Goal: Task Accomplishment & Management: Use online tool/utility

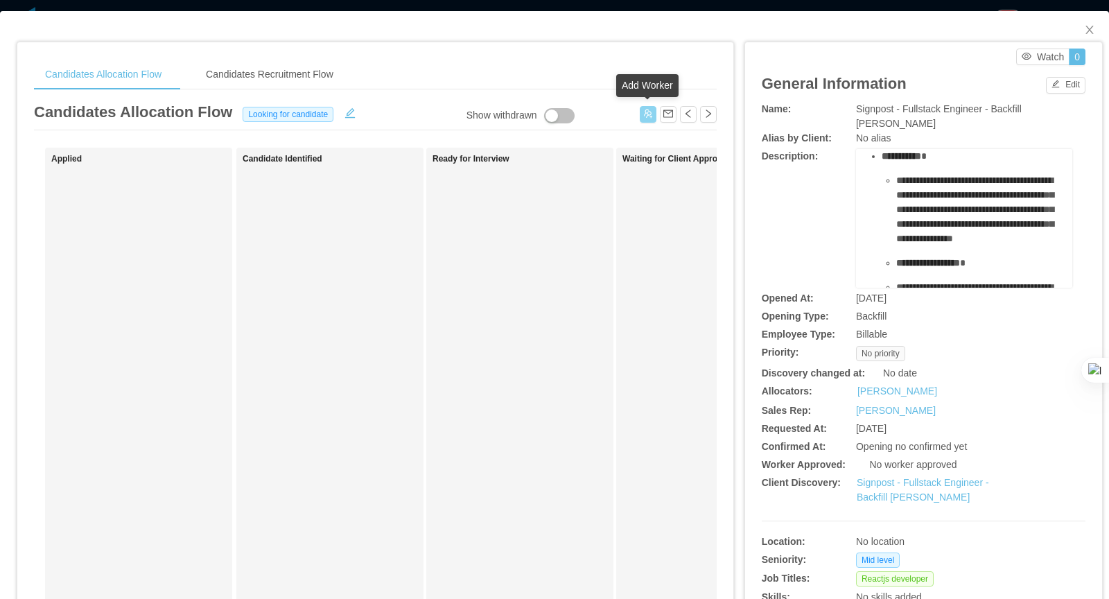
click at [647, 113] on button "button" at bounding box center [648, 114] width 17 height 17
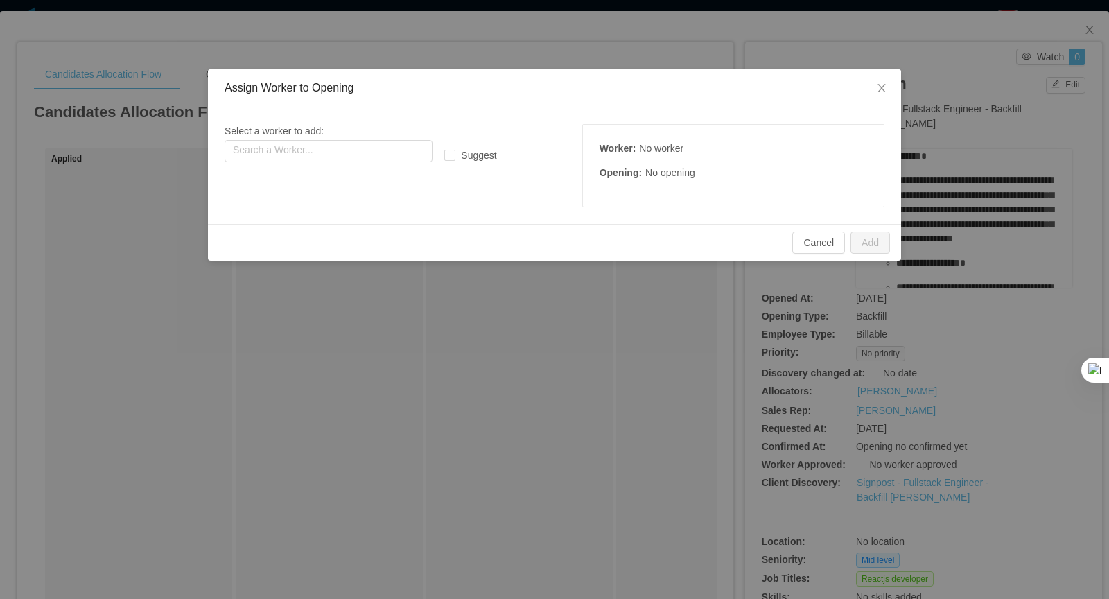
click at [388, 162] on div "Select a worker to add: Search a Worker... Suggest Worker : No worker Opening :…" at bounding box center [555, 165] width 660 height 83
click at [382, 144] on input "text" at bounding box center [329, 151] width 208 height 22
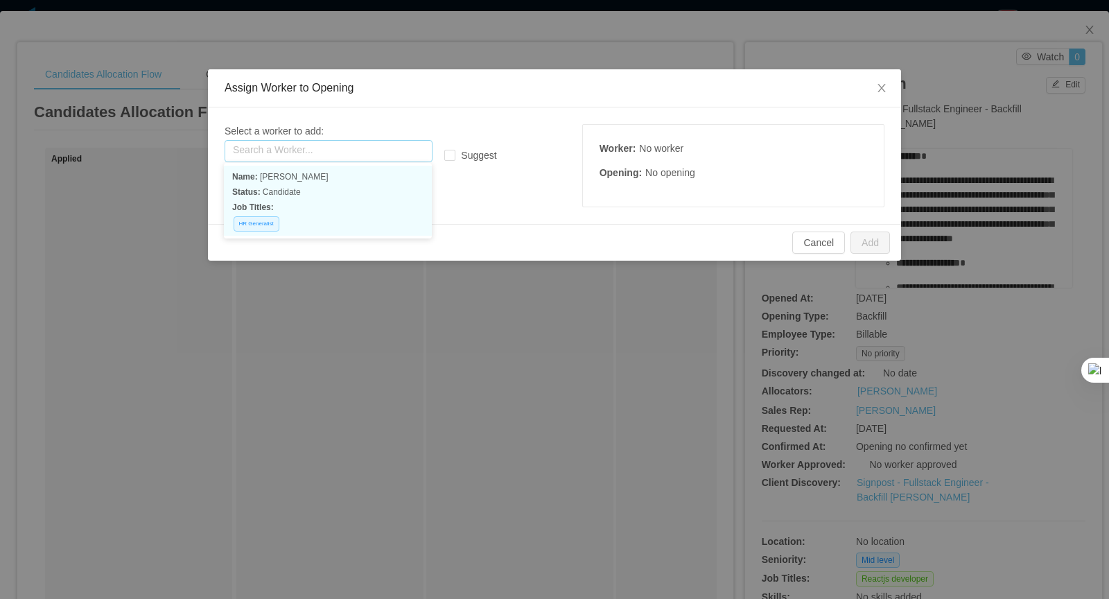
paste input "**********"
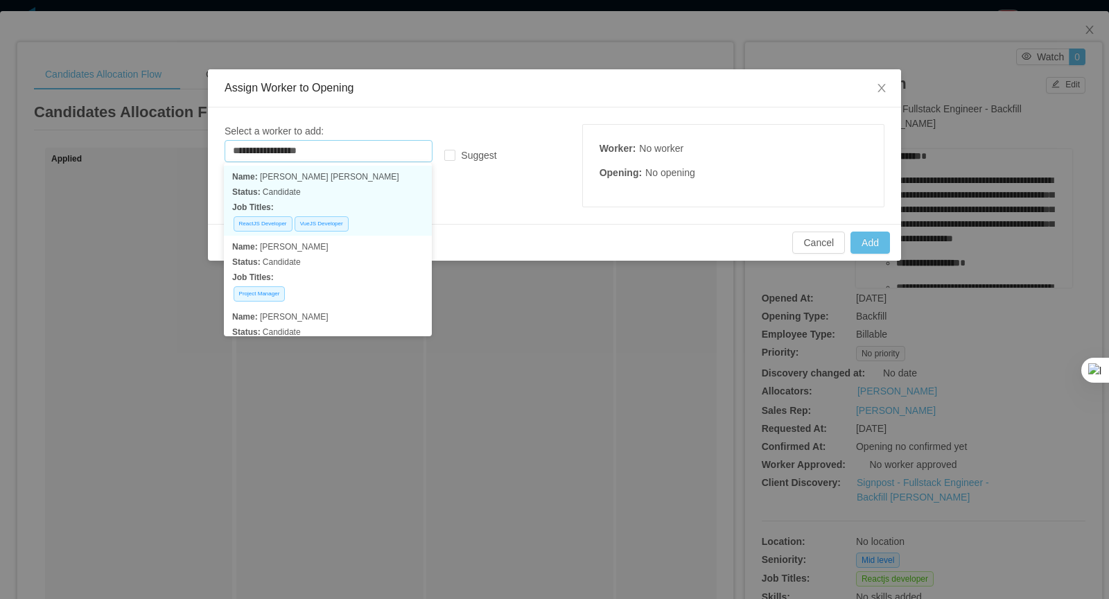
click at [382, 187] on p "Status: Candidate" at bounding box center [327, 191] width 191 height 15
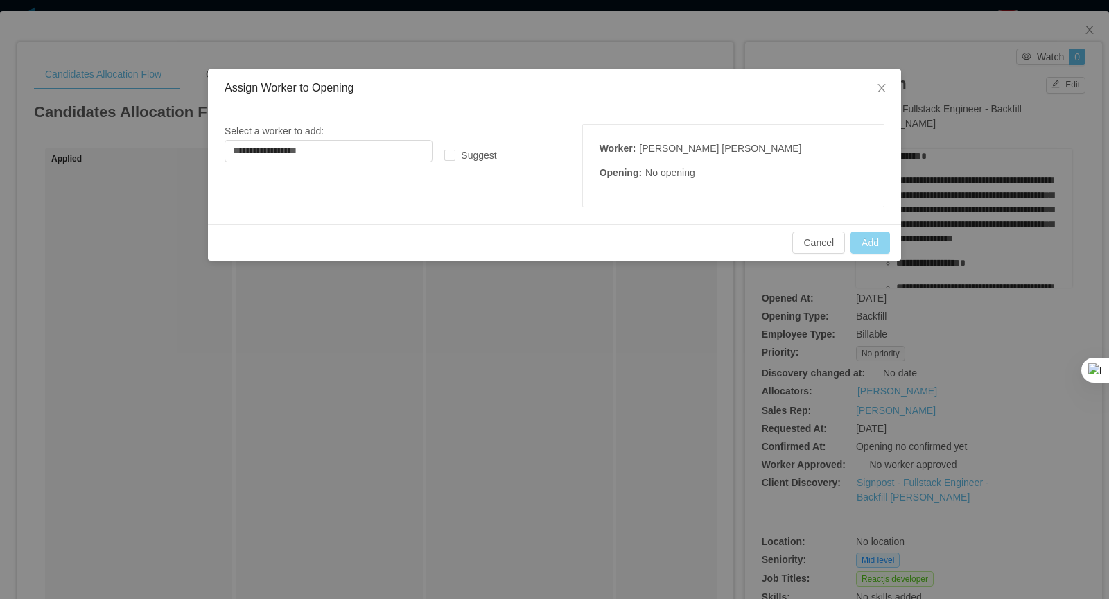
drag, startPoint x: 880, startPoint y: 240, endPoint x: 875, endPoint y: 253, distance: 14.0
click at [880, 240] on button "Add" at bounding box center [871, 243] width 40 height 22
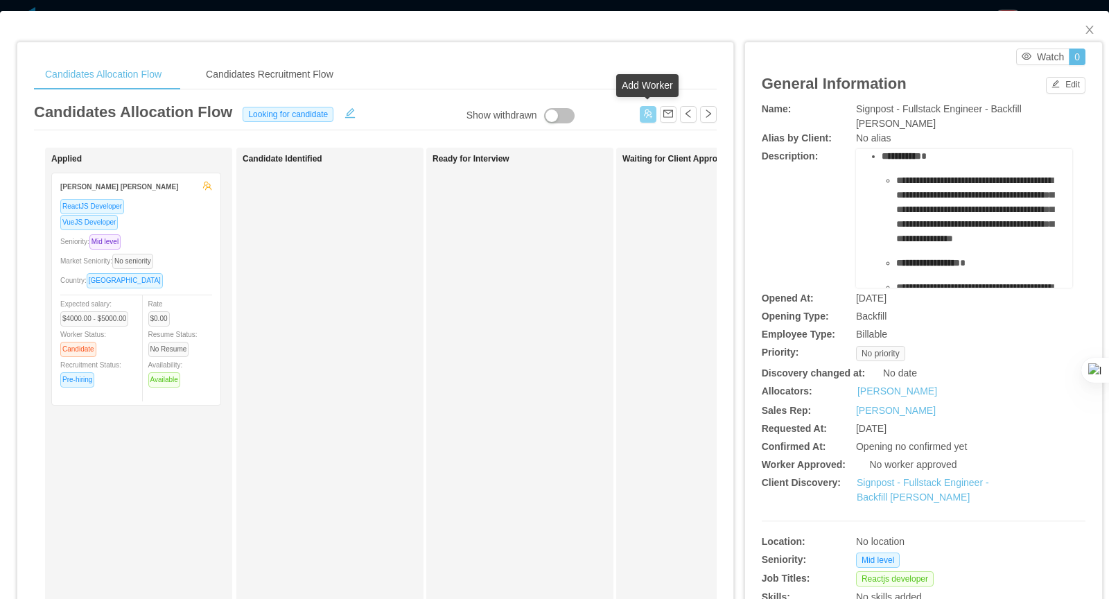
click at [649, 116] on button "button" at bounding box center [648, 114] width 17 height 17
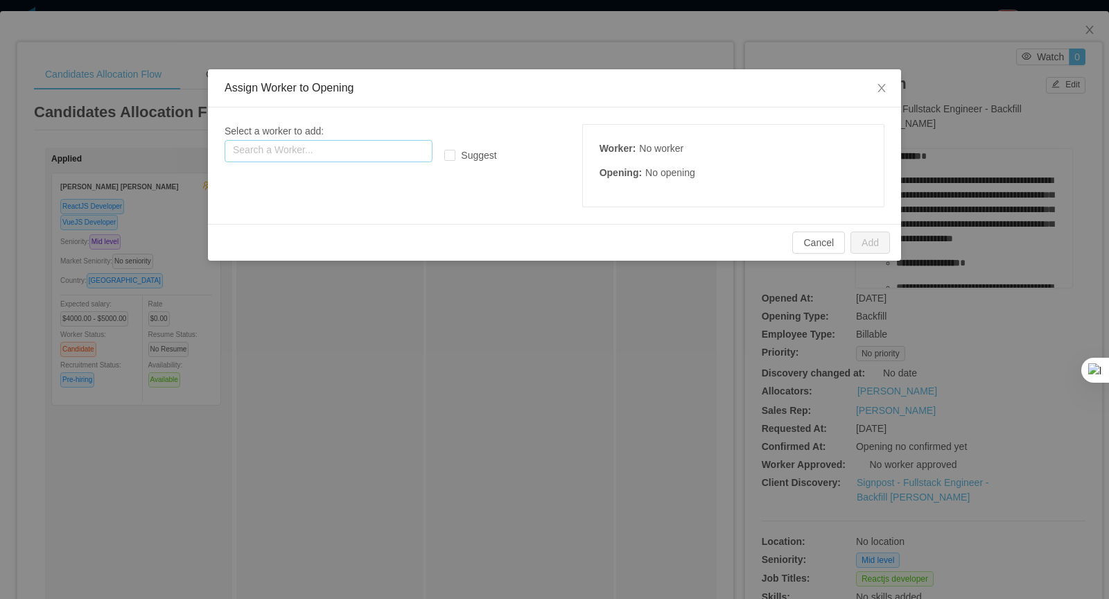
click at [370, 150] on input "text" at bounding box center [329, 151] width 208 height 22
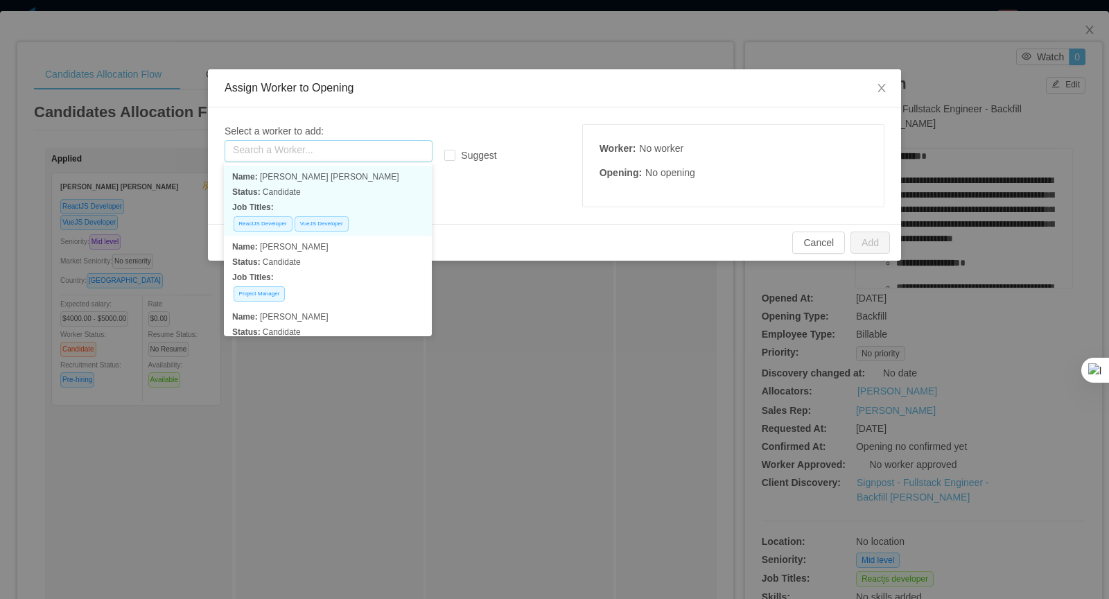
paste input "**********"
click at [352, 182] on p "Name: Vicente mattos" at bounding box center [327, 176] width 191 height 15
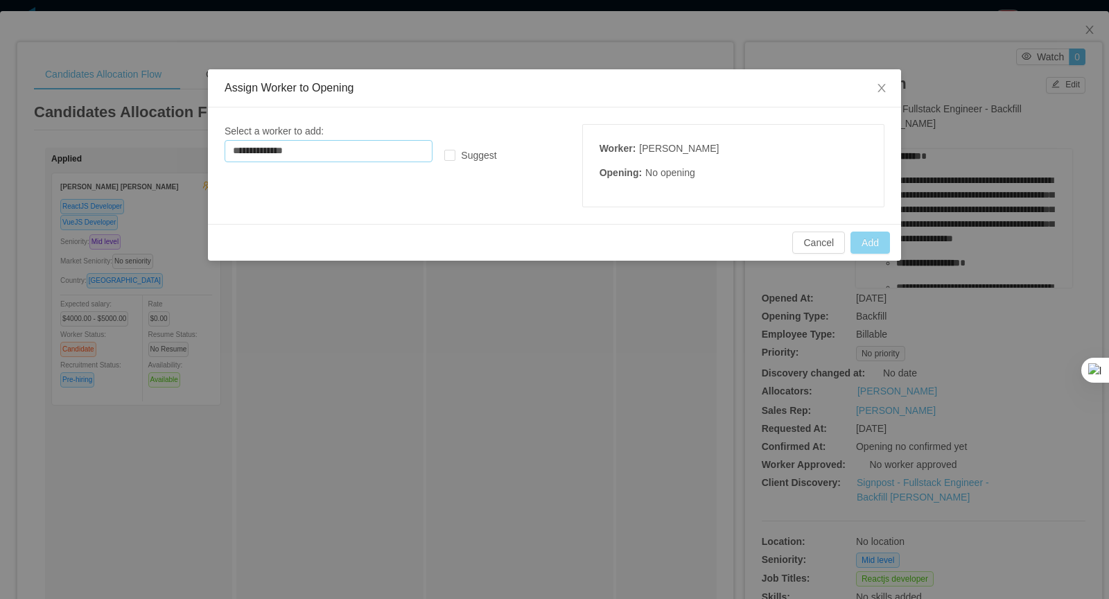
type input "**********"
click at [875, 242] on button "Add" at bounding box center [871, 243] width 40 height 22
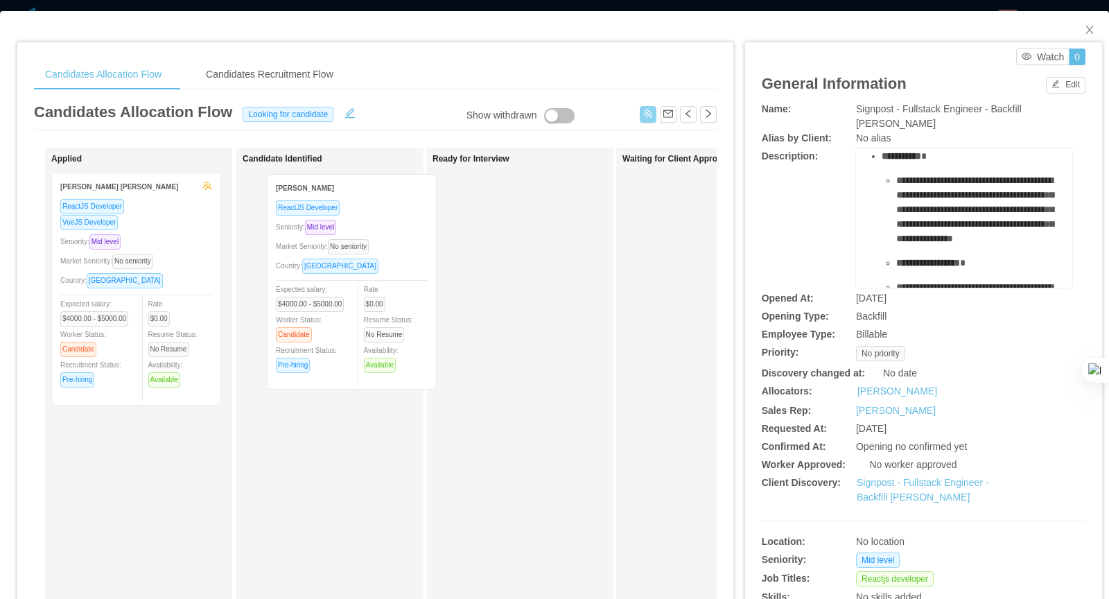
drag, startPoint x: 329, startPoint y: 238, endPoint x: 357, endPoint y: 226, distance: 30.8
click at [378, 226] on div "Applied Vicente Mattos ReactJS Developer Seniority: Mid level Market Seniority:…" at bounding box center [375, 500] width 683 height 704
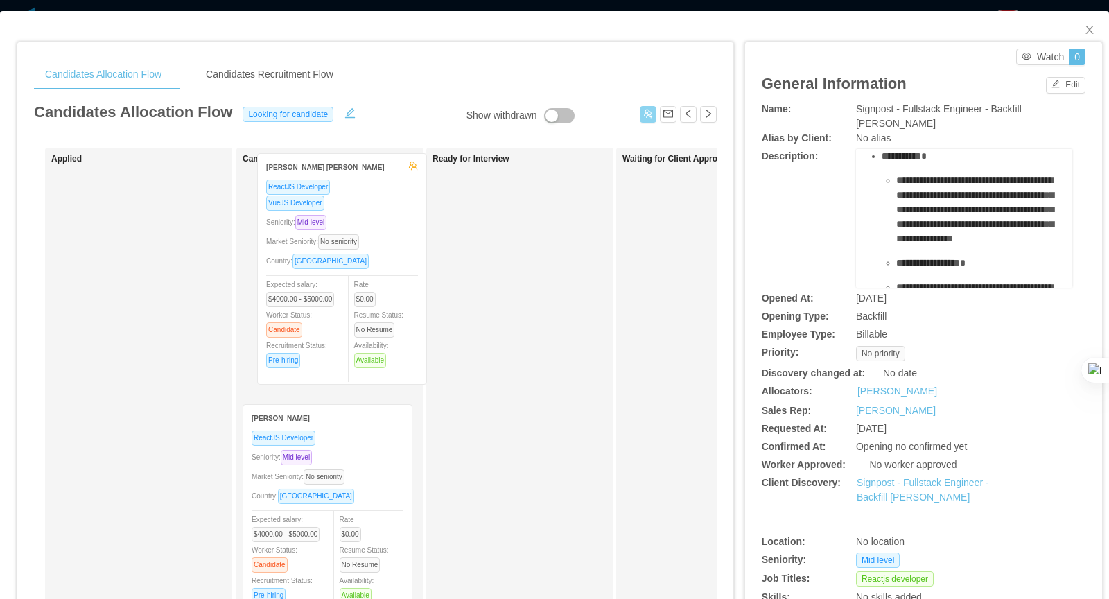
drag, startPoint x: 199, startPoint y: 252, endPoint x: 372, endPoint y: 229, distance: 174.8
click at [372, 229] on div "Applied Lucas Maia e Silva ReactJS Developer VueJS Developer Seniority: Mid lev…" at bounding box center [375, 500] width 683 height 704
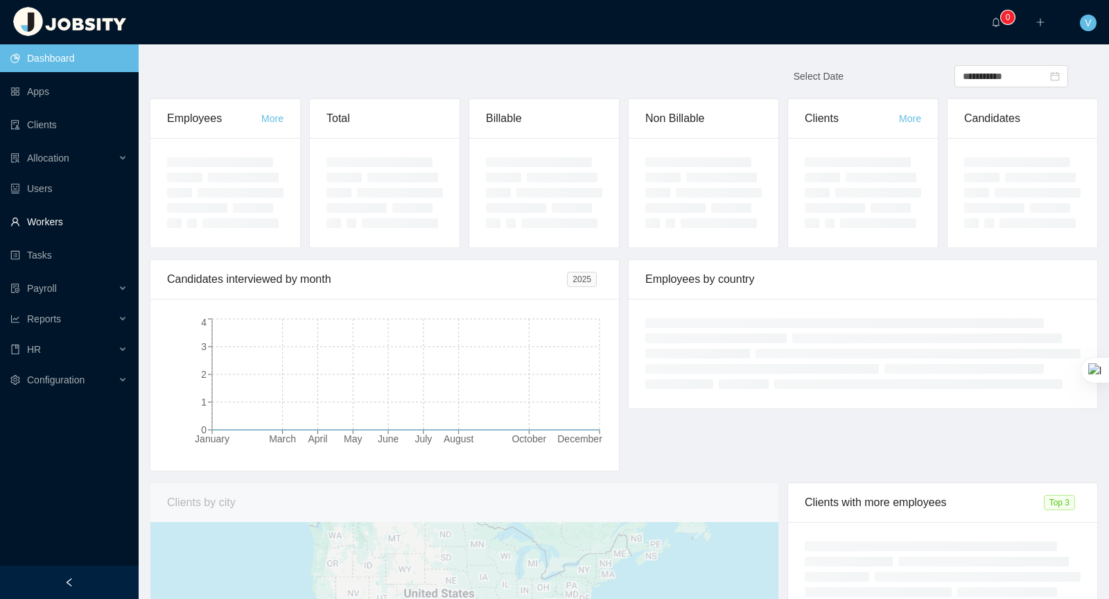
click at [82, 213] on link "Workers" at bounding box center [68, 222] width 117 height 28
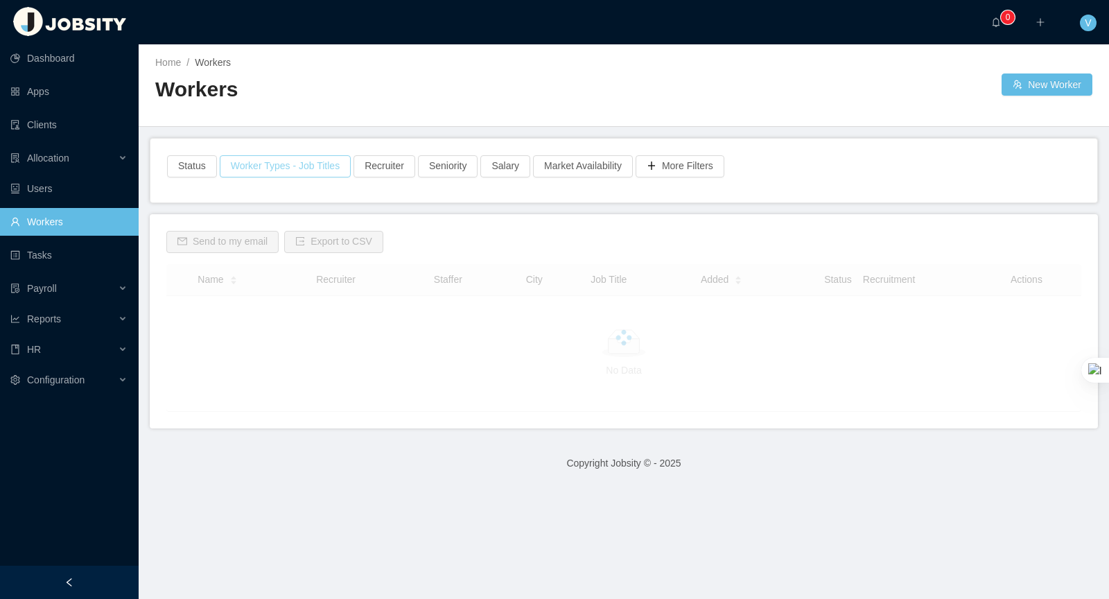
click at [299, 173] on button "Worker Types - Job Titles" at bounding box center [285, 166] width 131 height 22
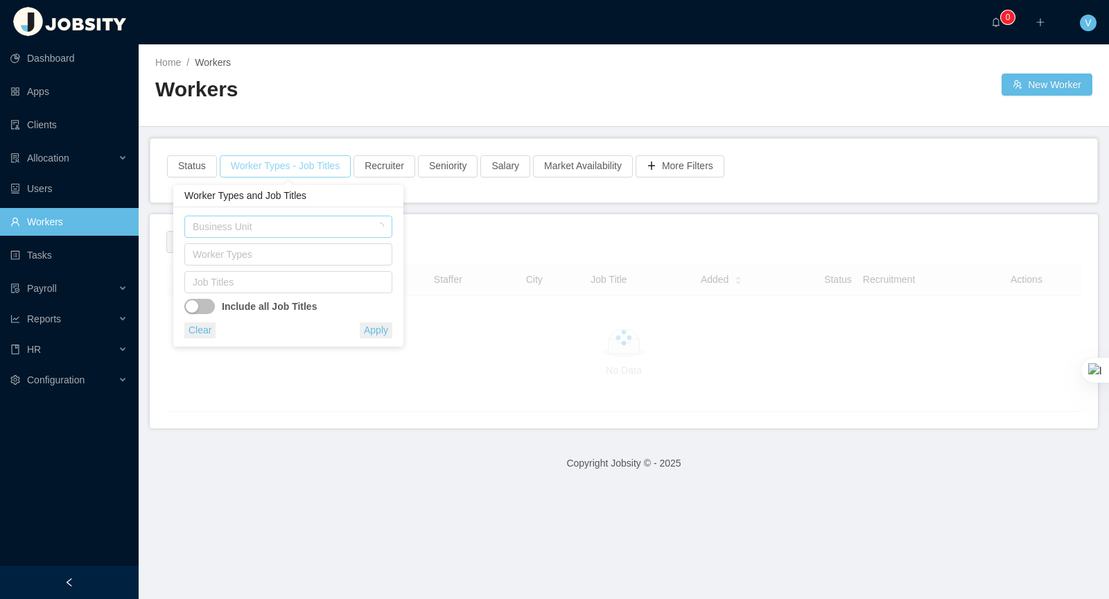
click at [259, 220] on div "Business Unit" at bounding box center [281, 227] width 176 height 14
click at [305, 205] on div "Worker Types and Job Titles" at bounding box center [288, 196] width 230 height 22
click at [252, 282] on div "Job Titles" at bounding box center [285, 282] width 185 height 14
type input "*****"
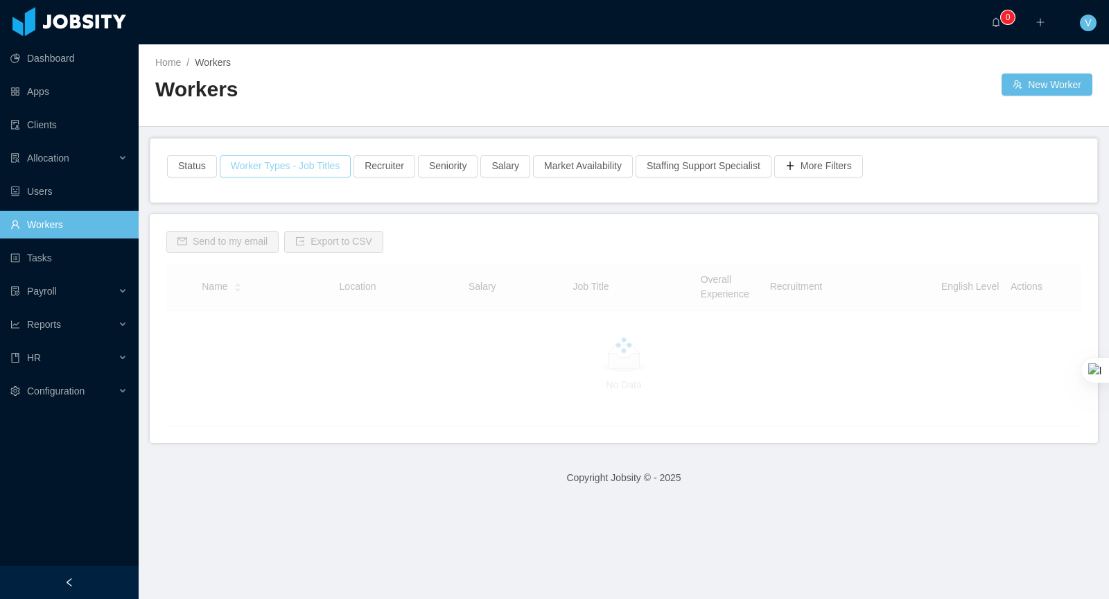
click at [302, 168] on button "Worker Types - Job Titles" at bounding box center [285, 166] width 131 height 22
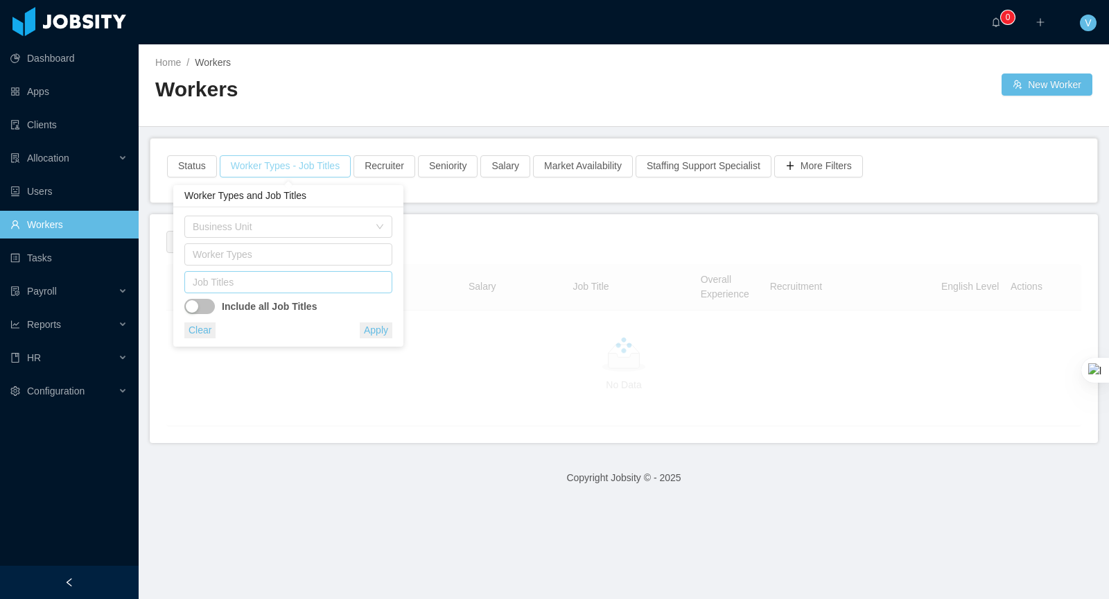
click at [268, 287] on div "Job Titles" at bounding box center [285, 282] width 185 height 14
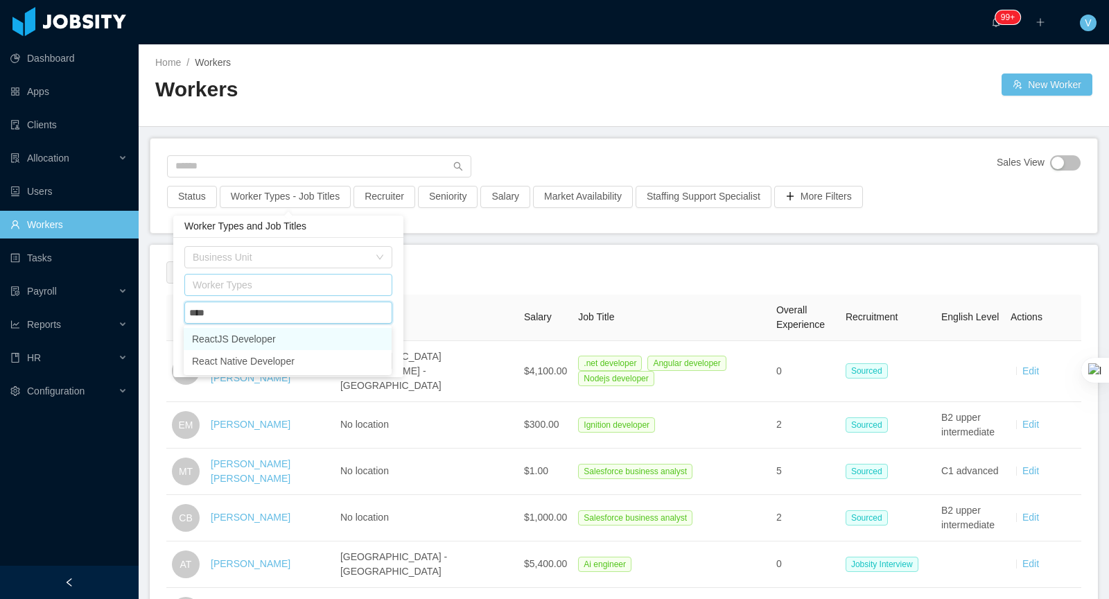
type input "*****"
drag, startPoint x: 271, startPoint y: 338, endPoint x: 326, endPoint y: 312, distance: 60.5
click at [271, 338] on li "ReactJS Developer" at bounding box center [288, 339] width 208 height 22
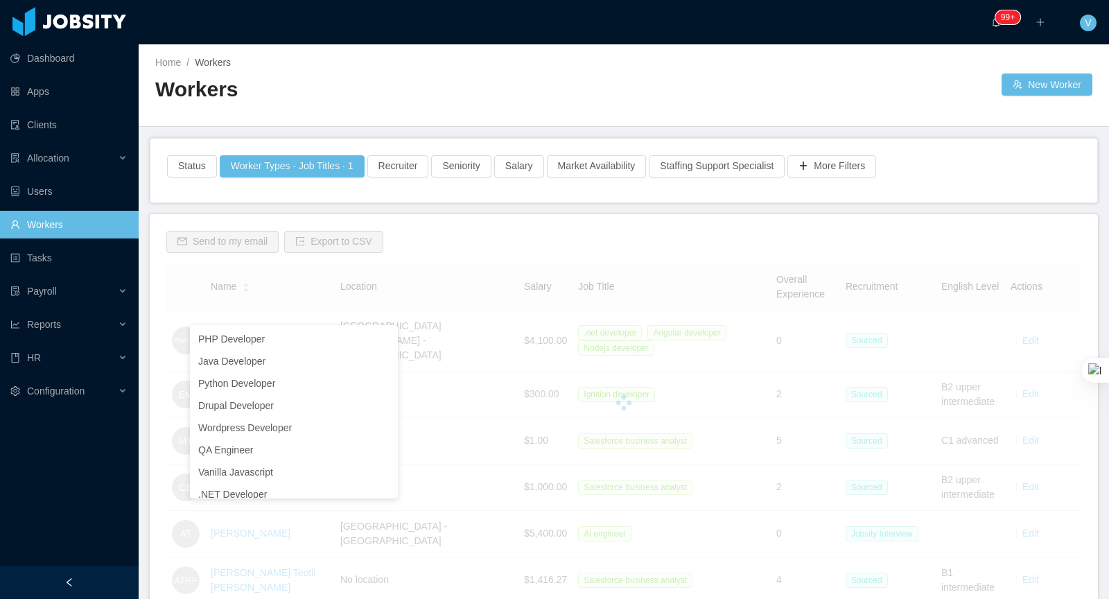
click at [590, 127] on main "Home / Workers / Workers New Worker Status Worker Types - Job Titles · 1 Recrui…" at bounding box center [624, 321] width 971 height 555
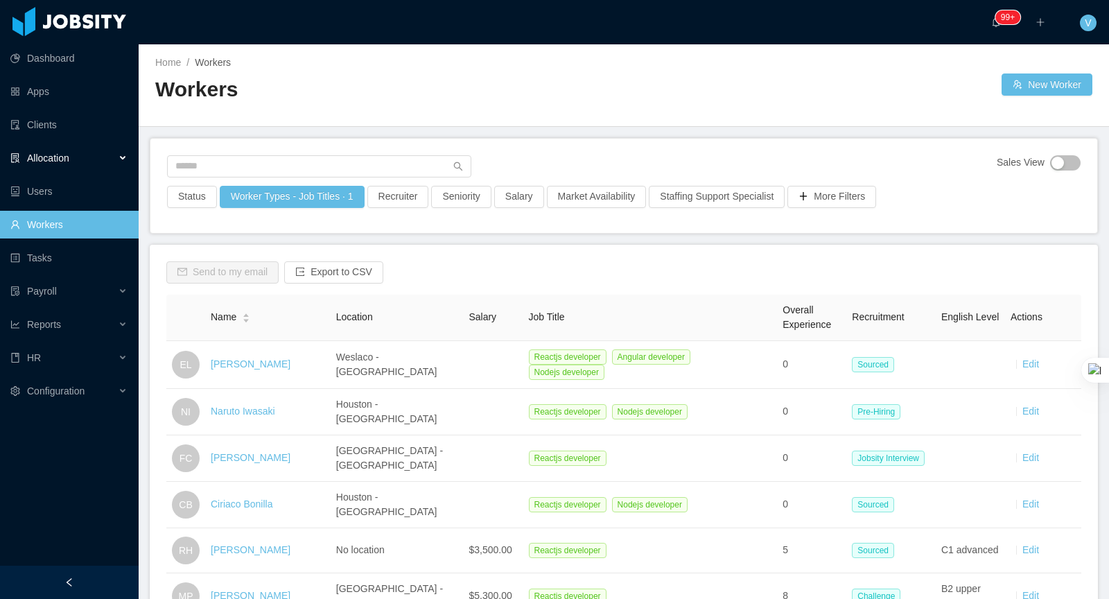
click at [110, 159] on div "Allocation" at bounding box center [69, 158] width 139 height 28
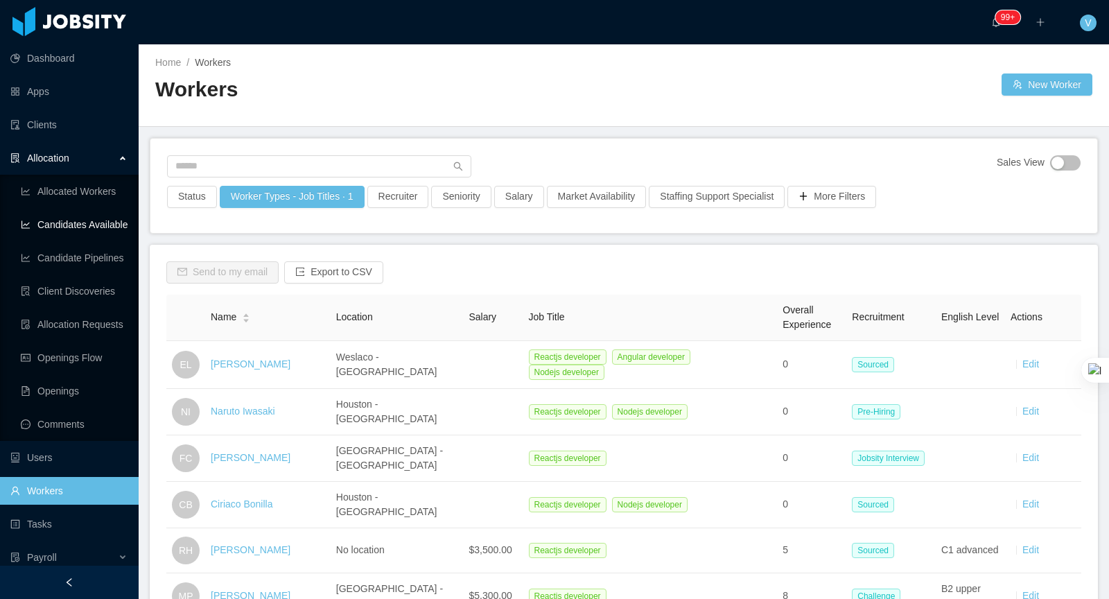
click at [98, 223] on link "Candidates Available" at bounding box center [74, 225] width 107 height 28
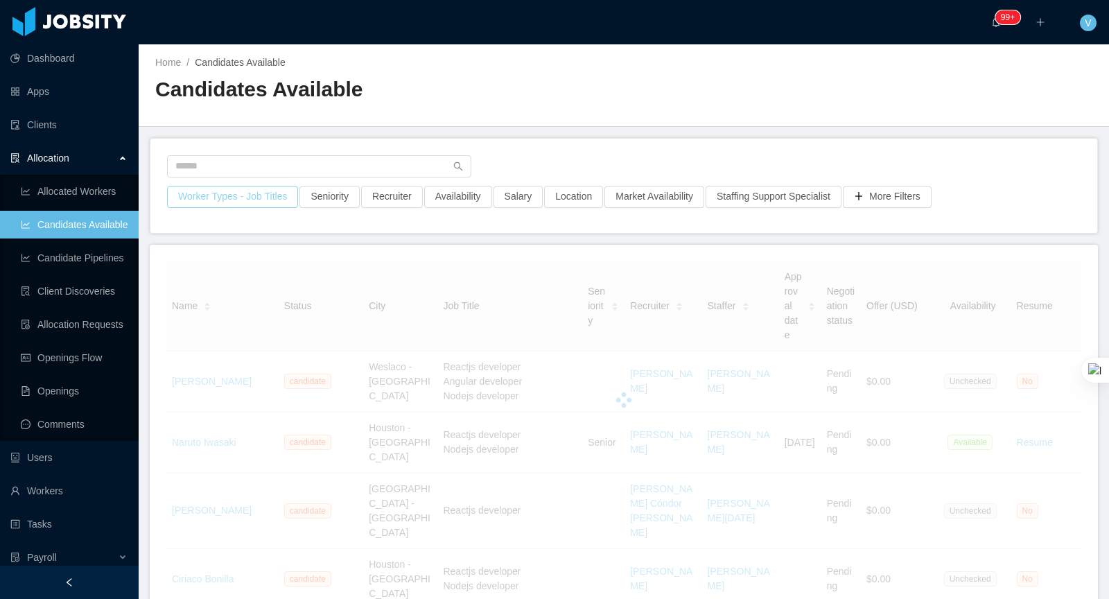
click at [245, 191] on button "Worker Types - Job Titles" at bounding box center [232, 197] width 131 height 22
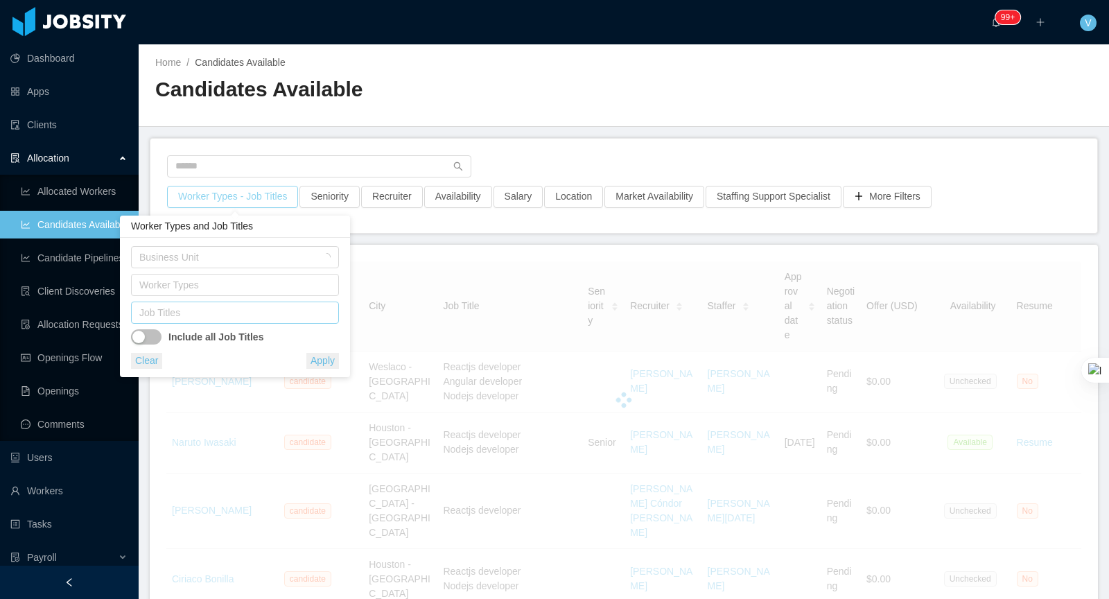
click at [226, 317] on div "Job Titles" at bounding box center [231, 313] width 185 height 14
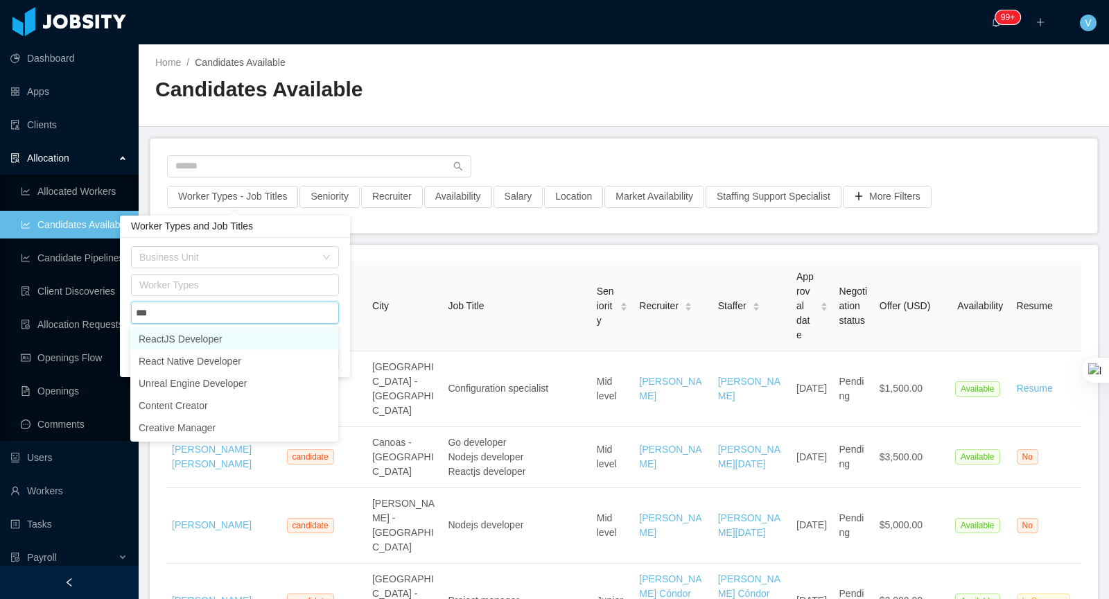
type input "****"
click at [220, 345] on li "ReactJS Developer" at bounding box center [234, 339] width 208 height 22
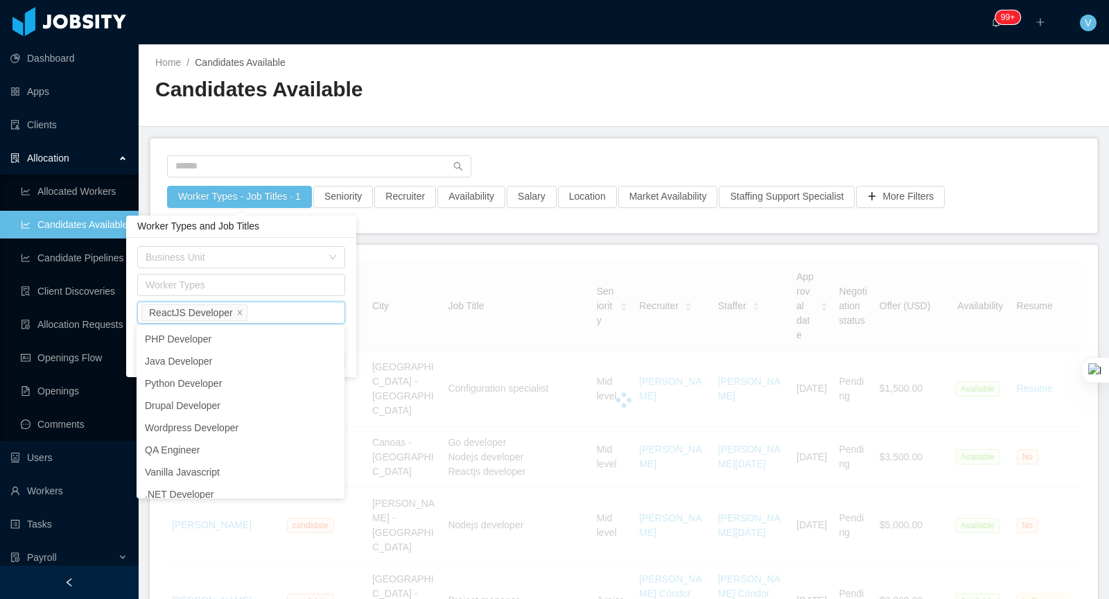
drag, startPoint x: 711, startPoint y: 103, endPoint x: 701, endPoint y: 105, distance: 10.6
click at [711, 103] on div "Home / Candidates Available / Candidates Available" at bounding box center [624, 85] width 971 height 83
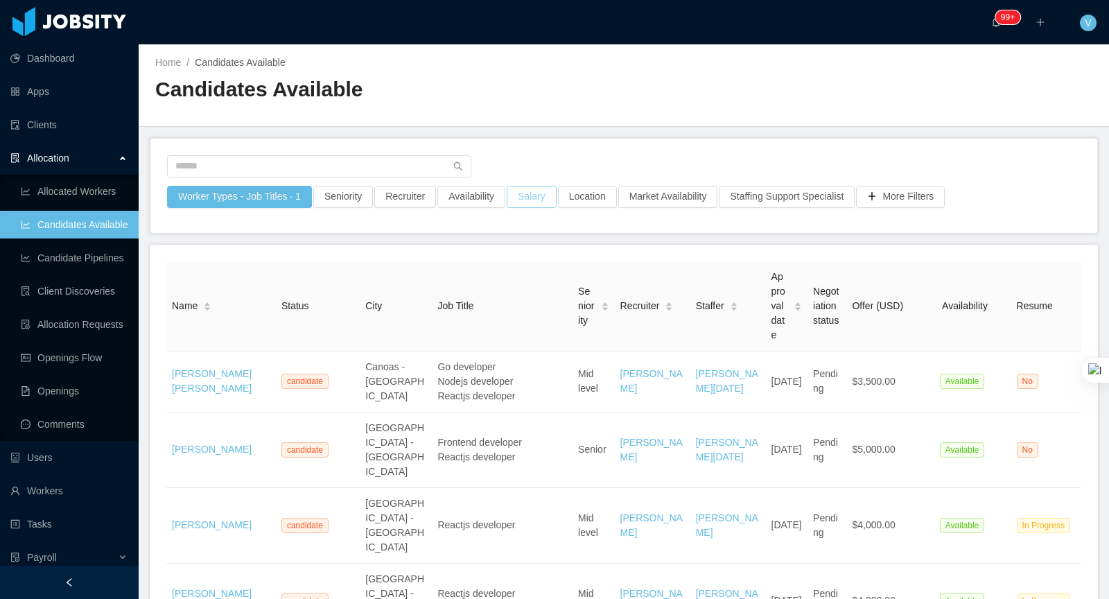
click at [542, 190] on button "Salary" at bounding box center [532, 197] width 50 height 22
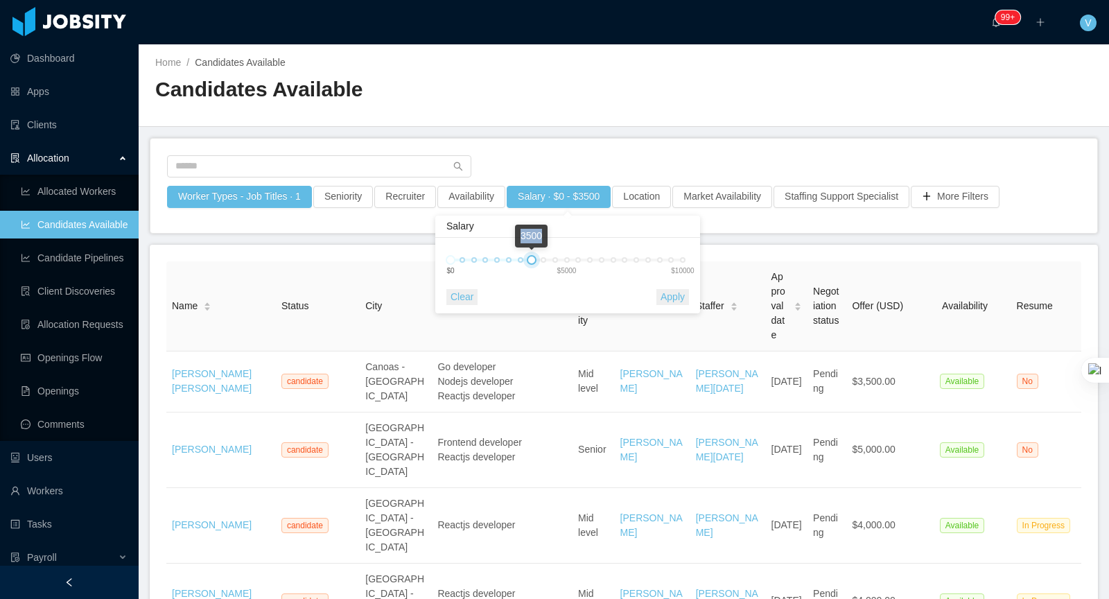
drag, startPoint x: 647, startPoint y: 263, endPoint x: 526, endPoint y: 266, distance: 120.6
click at [526, 266] on div "0 3500 $0 $5000 $10000" at bounding box center [563, 264] width 246 height 51
drag, startPoint x: 532, startPoint y: 262, endPoint x: 580, endPoint y: 263, distance: 47.8
click at [539, 261] on div at bounding box center [544, 260] width 10 height 10
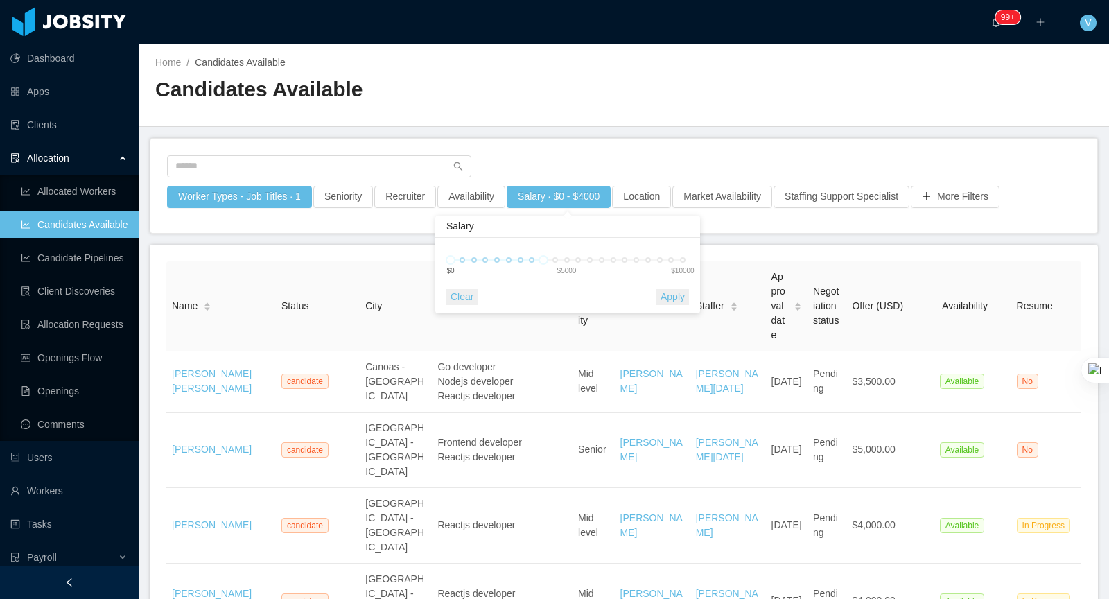
click at [696, 299] on div "0 4000 $0 $5000 $10000 Clear Apply" at bounding box center [567, 276] width 265 height 76
click at [681, 299] on button "Apply" at bounding box center [673, 297] width 33 height 16
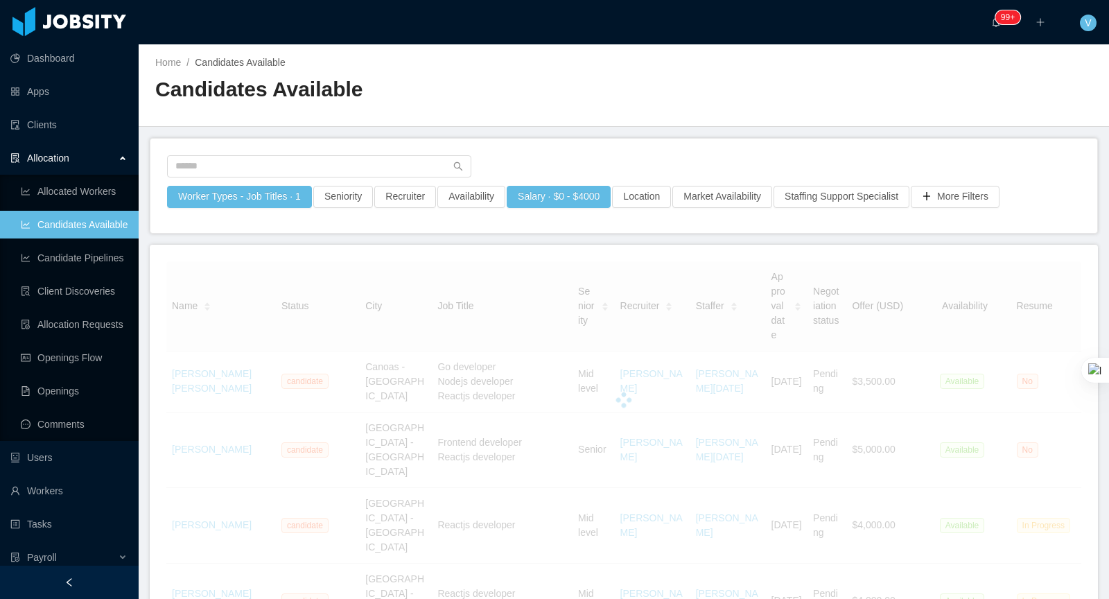
click at [701, 123] on div "Home / Candidates Available / Candidates Available" at bounding box center [624, 85] width 971 height 83
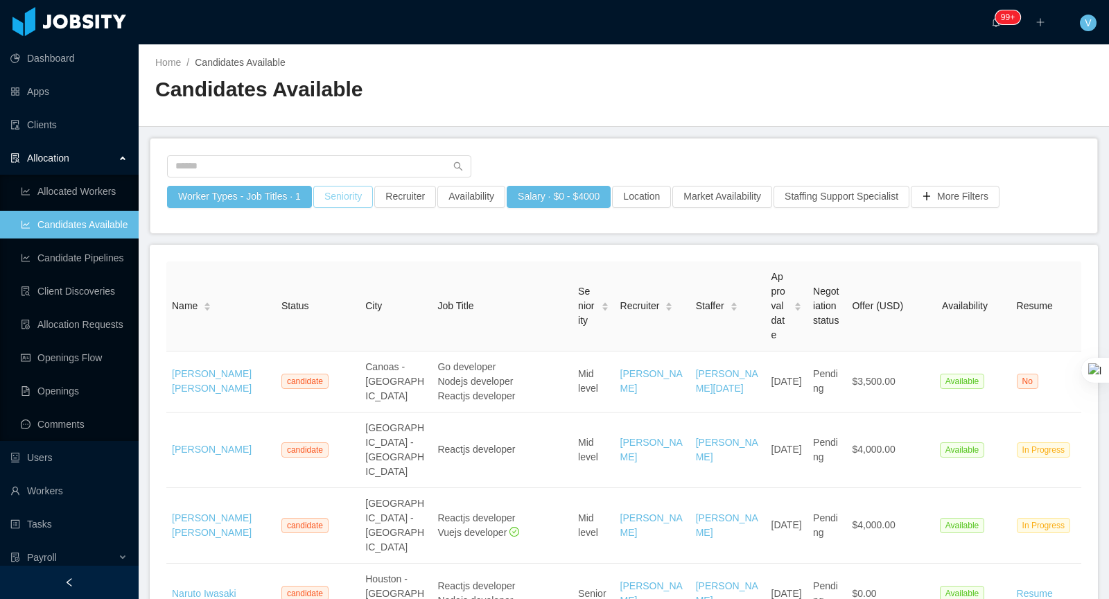
click at [355, 198] on button "Seniority" at bounding box center [343, 197] width 60 height 22
click at [307, 251] on div "Seniorities" at bounding box center [344, 257] width 185 height 14
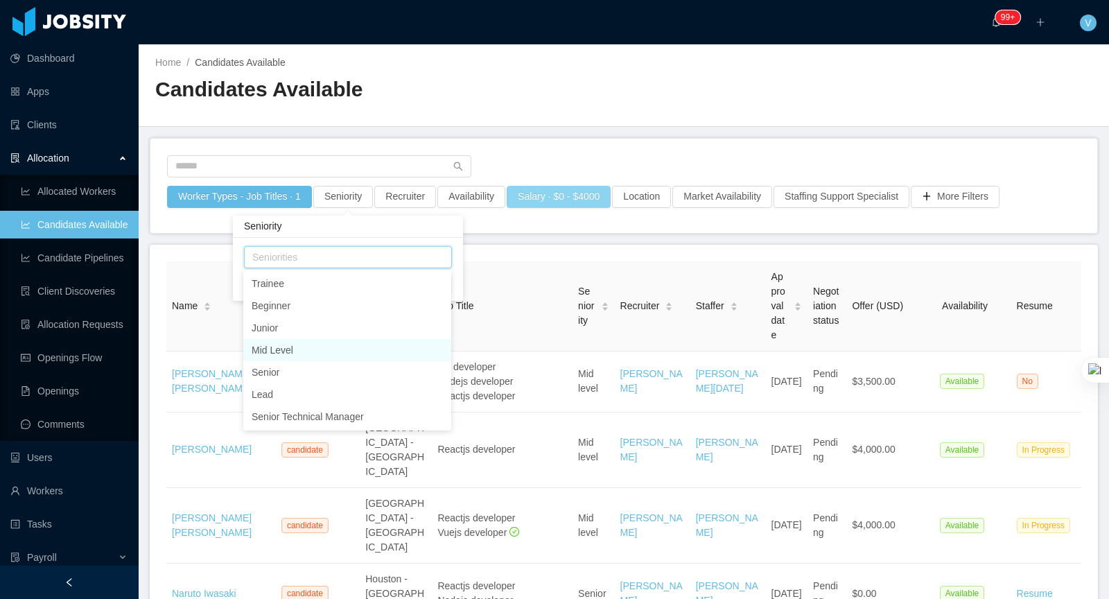
drag, startPoint x: 277, startPoint y: 346, endPoint x: 593, endPoint y: 200, distance: 348.7
click at [295, 345] on li "Mid Level" at bounding box center [347, 350] width 208 height 22
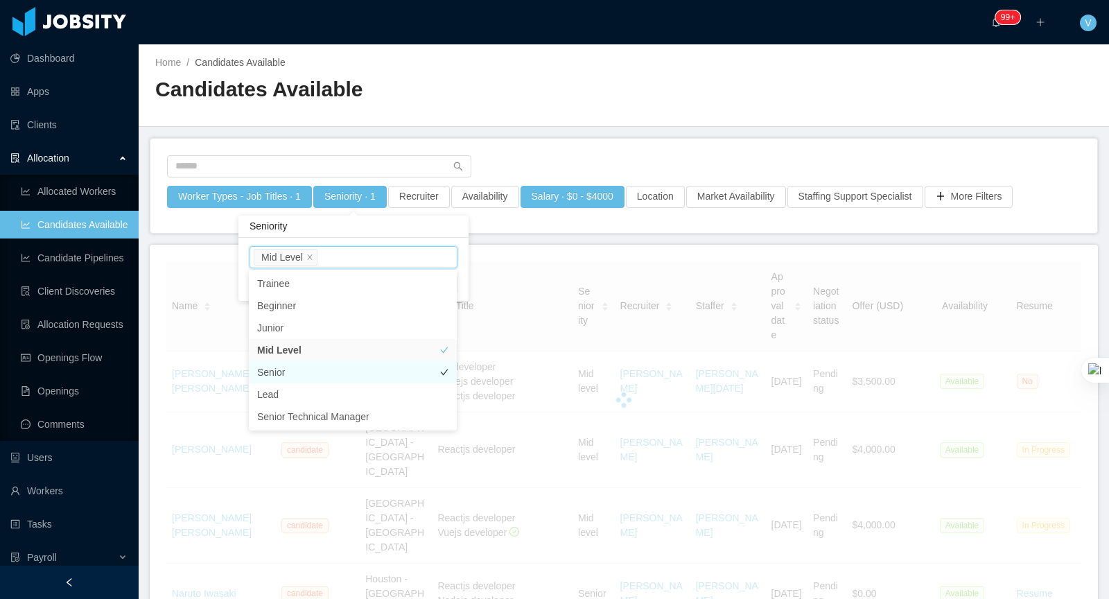
click at [302, 374] on li "Senior" at bounding box center [353, 372] width 208 height 22
click at [637, 73] on div "Home / Candidates Available / Candidates Available" at bounding box center [624, 85] width 971 height 83
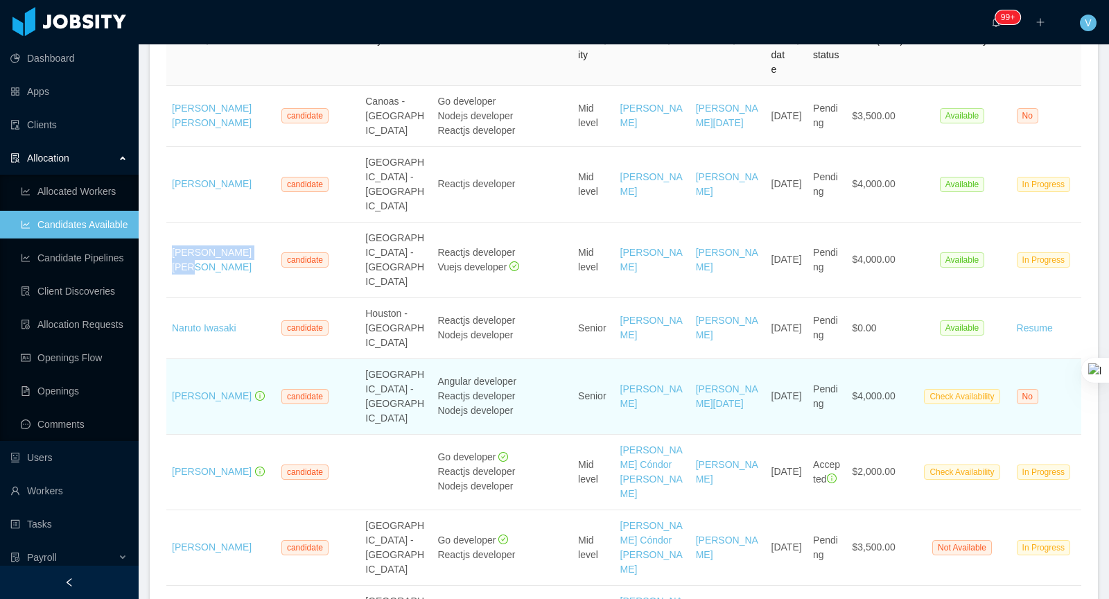
scroll to position [268, 0]
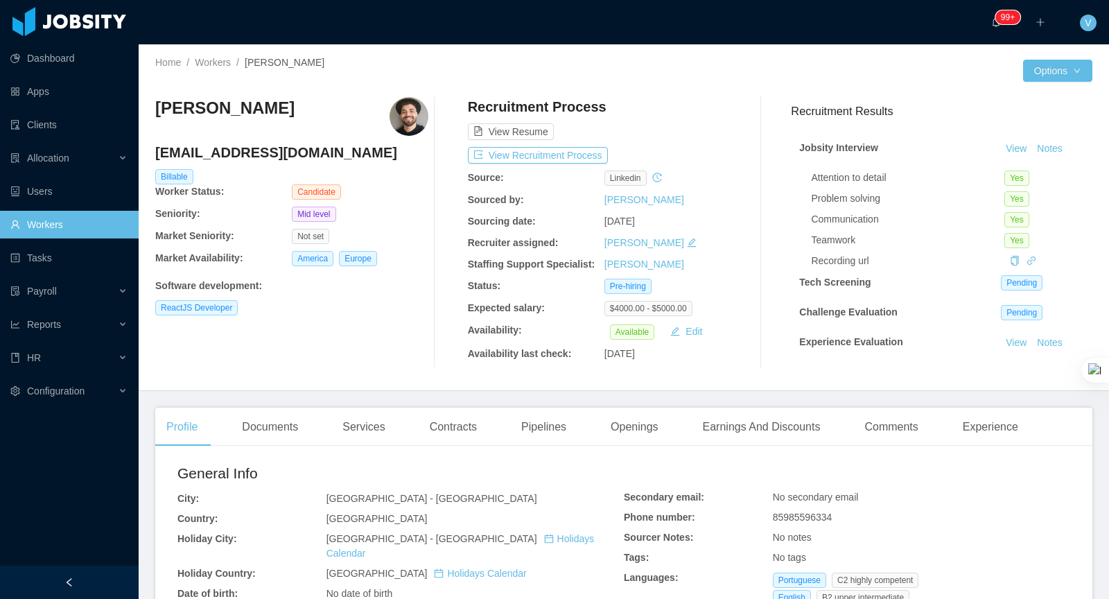
drag, startPoint x: 284, startPoint y: 114, endPoint x: 149, endPoint y: 113, distance: 135.2
click at [149, 113] on div "Home / Workers / Vicente Mattos / Options Vicente Mattos vicentemattosf@gmail.c…" at bounding box center [624, 217] width 971 height 347
copy h3 "Vicente Mattos"
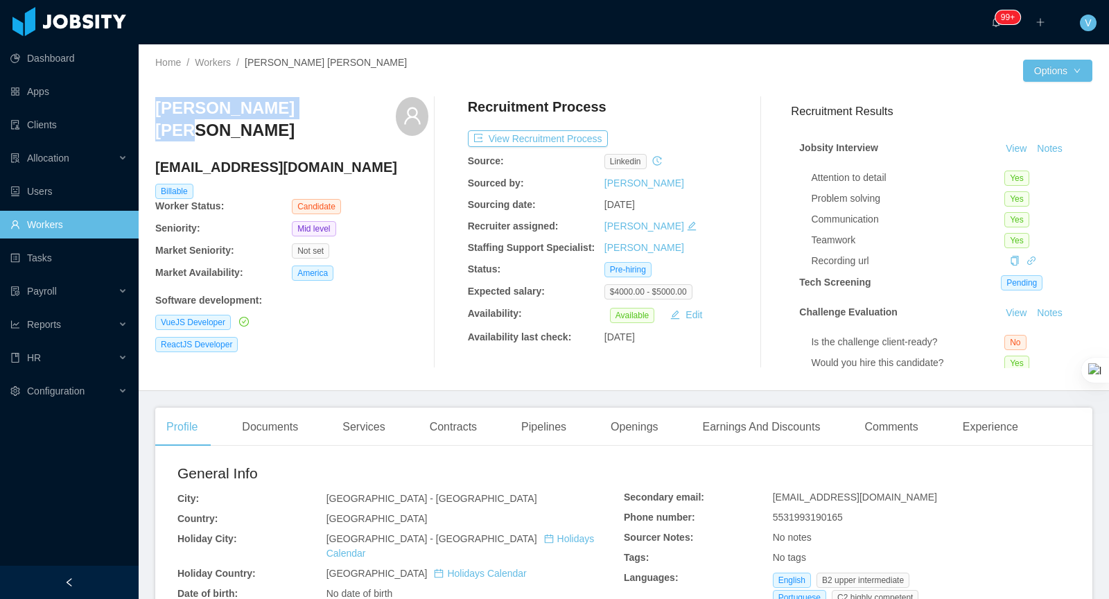
drag, startPoint x: 282, startPoint y: 110, endPoint x: 153, endPoint y: 111, distance: 129.7
click at [153, 112] on div "Home / Workers / [PERSON_NAME] [PERSON_NAME] / Options [PERSON_NAME] [PERSON_NA…" at bounding box center [624, 217] width 971 height 347
copy h3 "[PERSON_NAME] [PERSON_NAME]"
